Goal: Find contact information: Find contact information

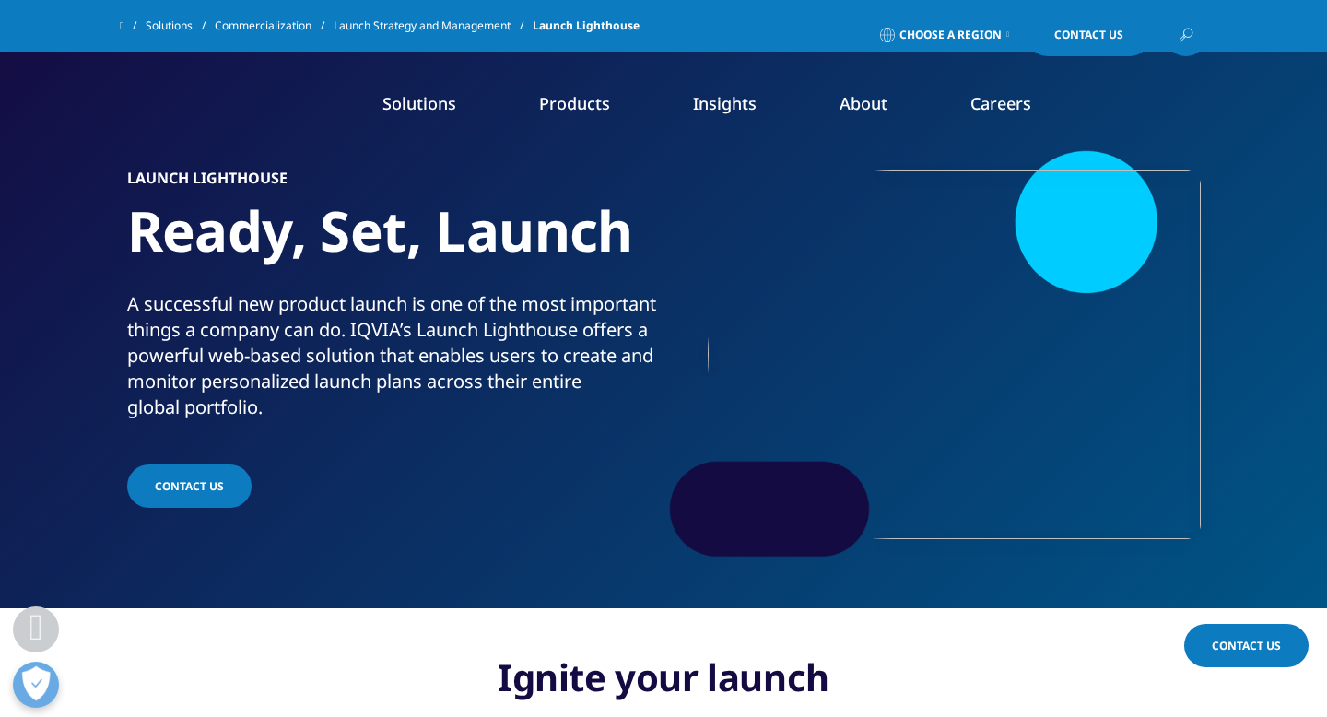
scroll to position [2504, 0]
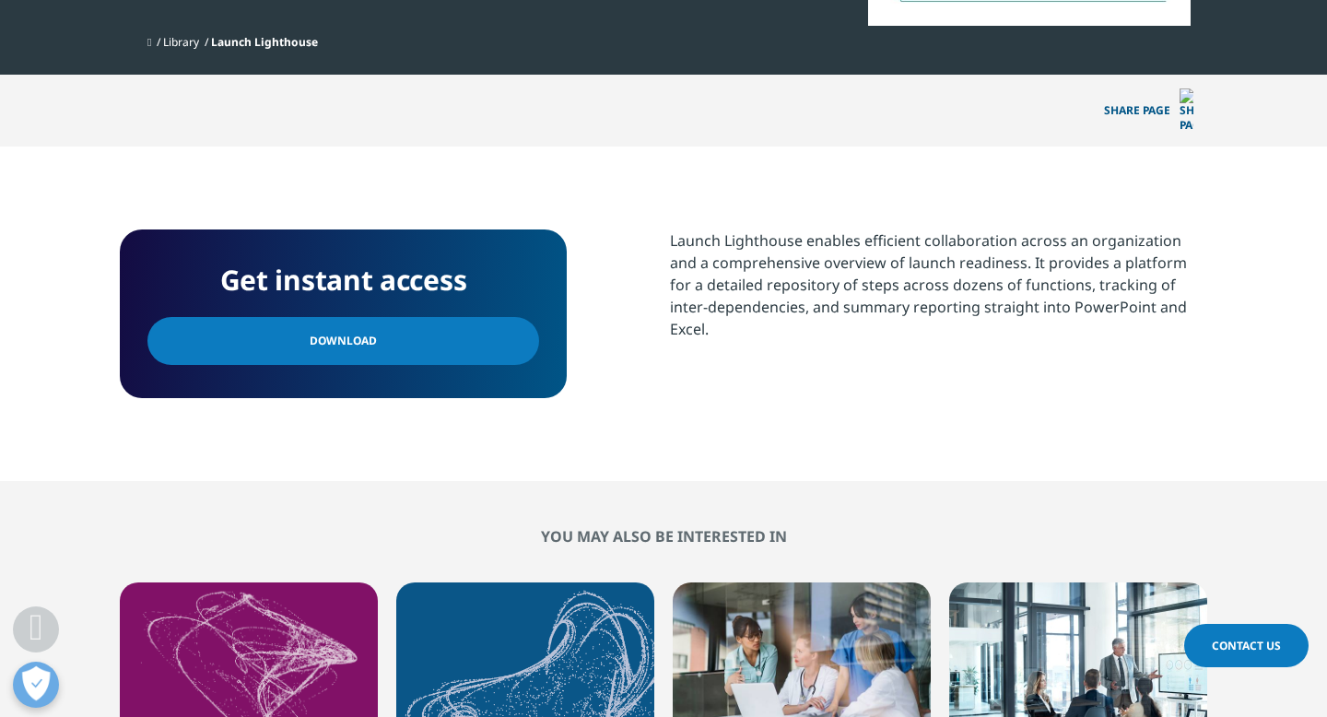
scroll to position [1002, 0]
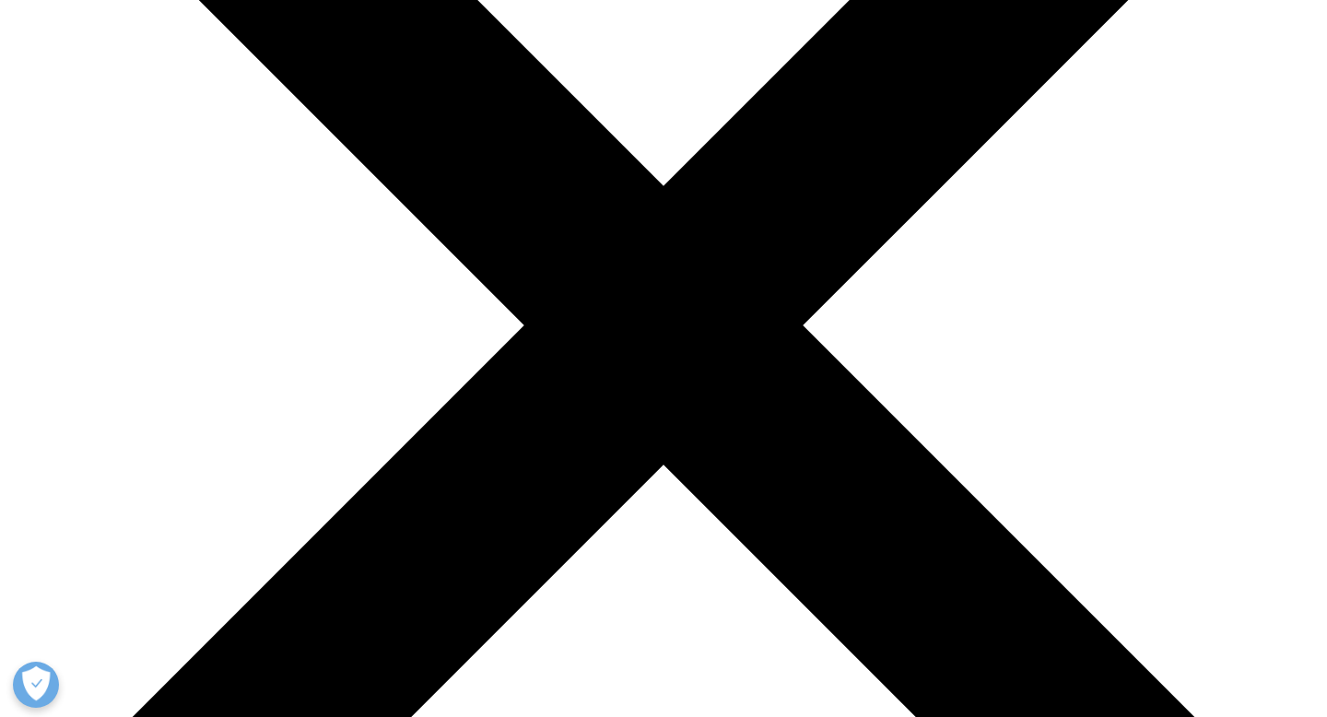
scroll to position [270, 0]
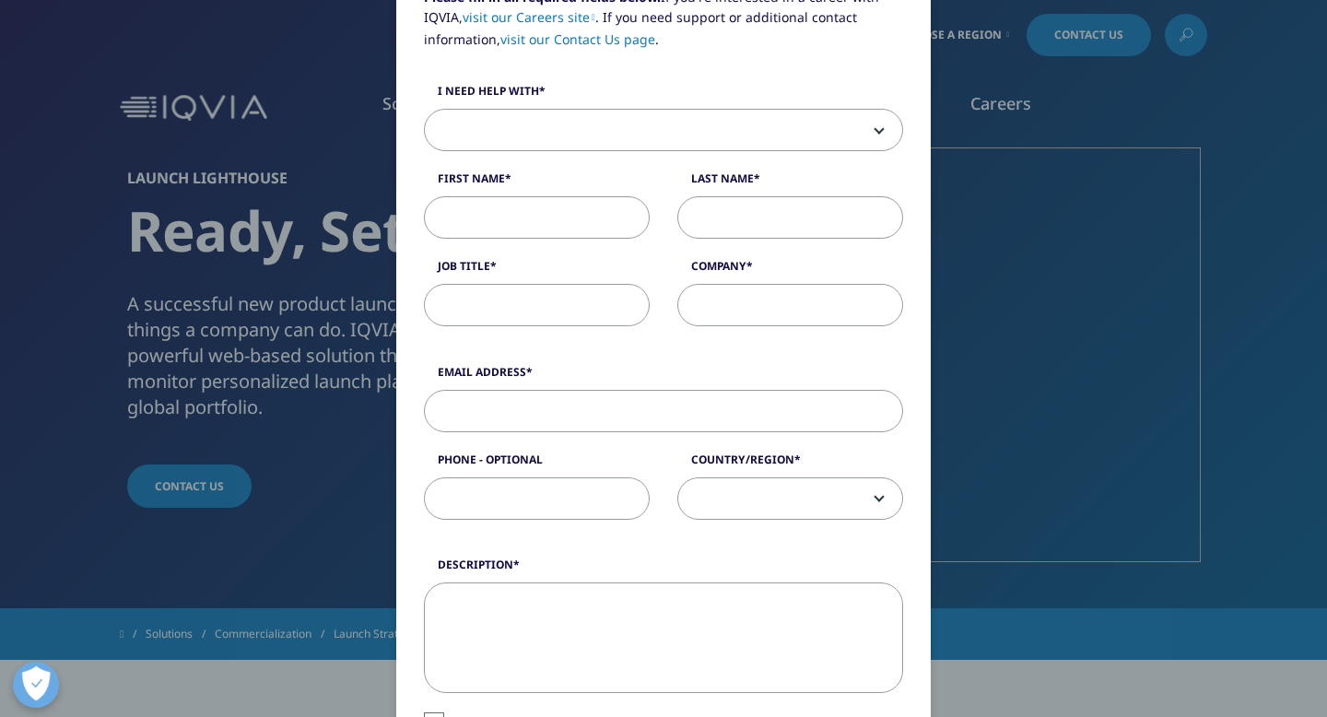
scroll to position [0, 0]
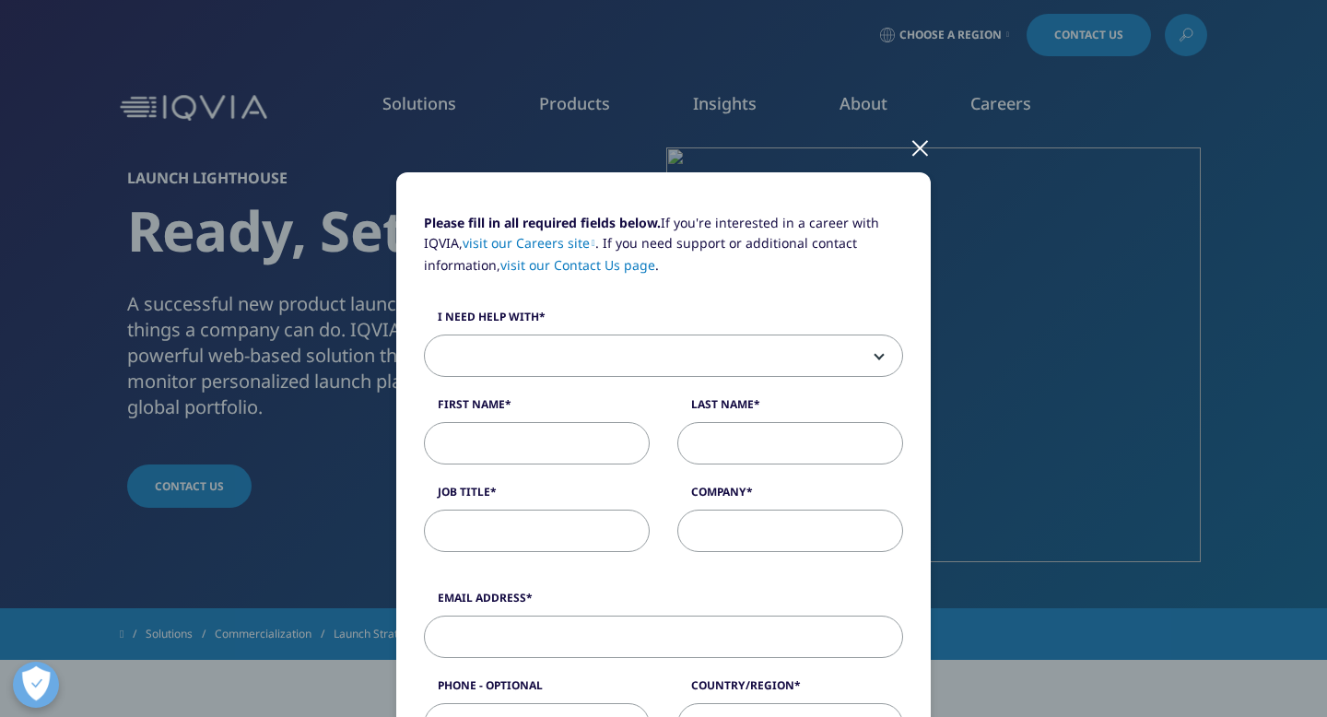
click at [914, 154] on div at bounding box center [919, 147] width 21 height 51
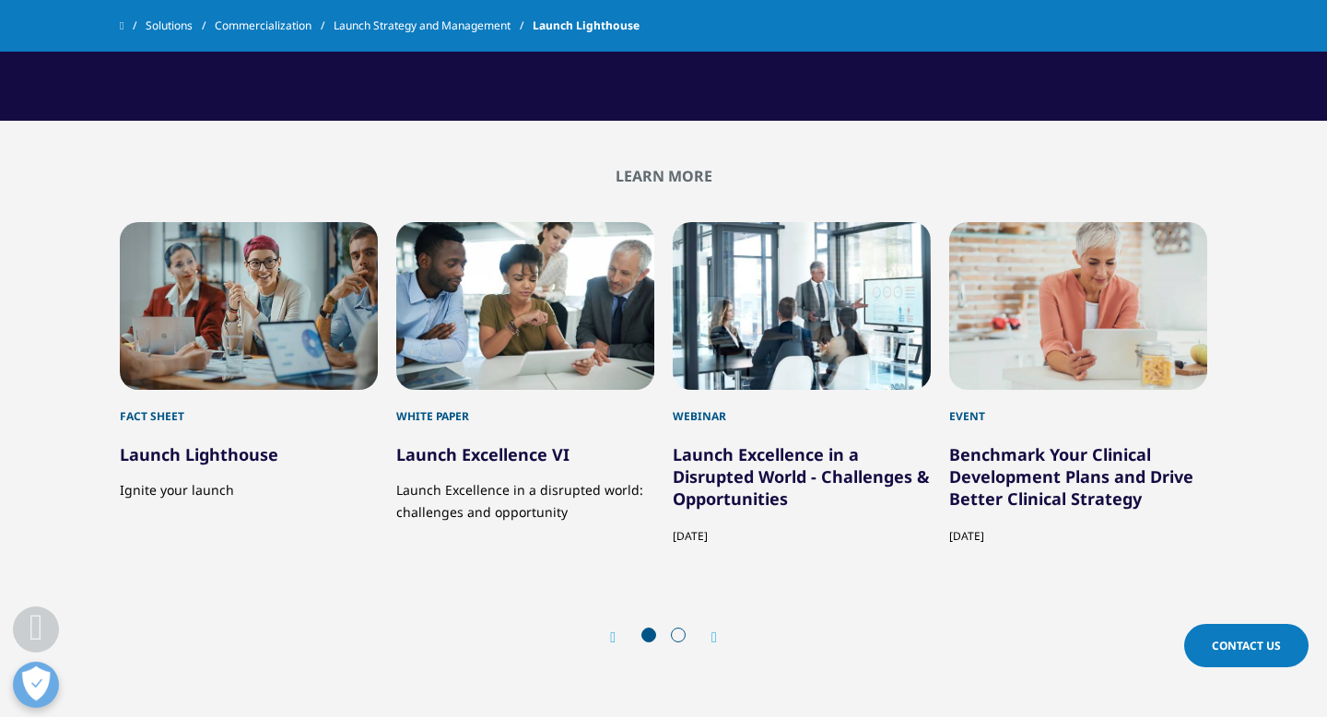
scroll to position [2117, 0]
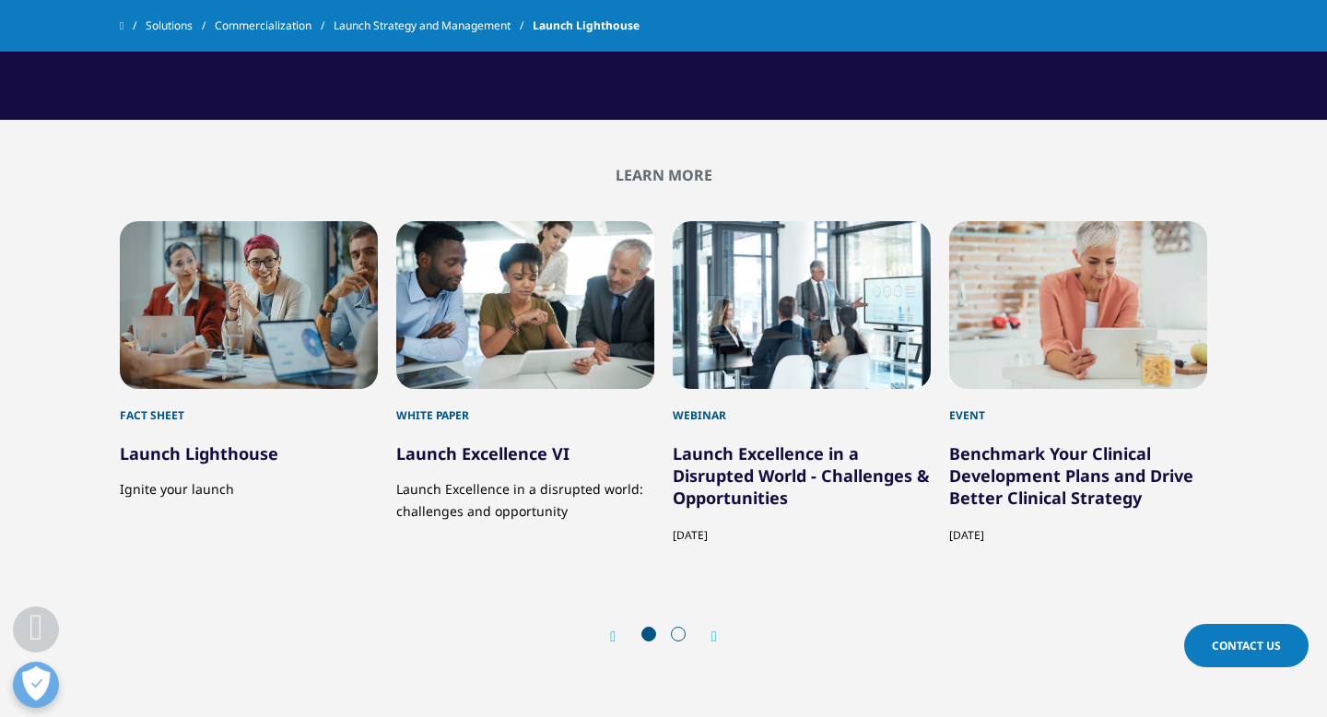
click at [675, 639] on span at bounding box center [678, 634] width 15 height 15
click at [677, 632] on span at bounding box center [678, 634] width 15 height 15
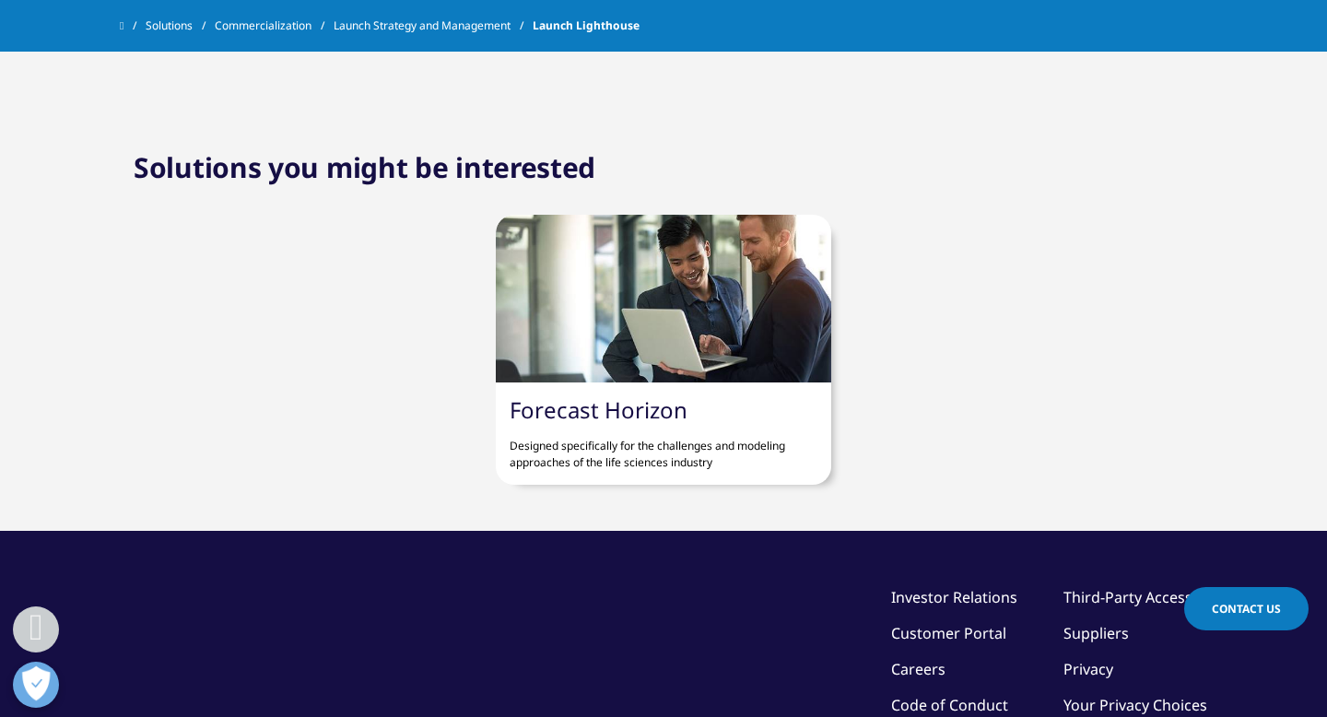
scroll to position [2567, 0]
